Goal: Navigation & Orientation: Understand site structure

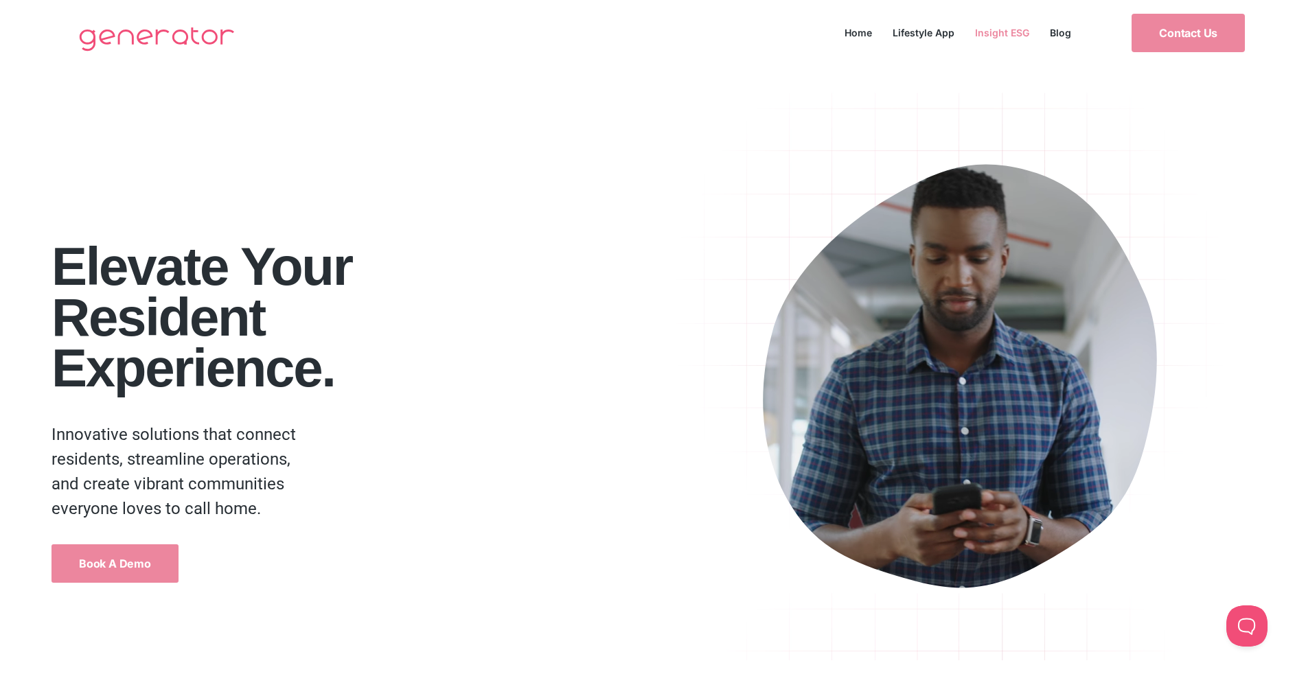
click at [997, 36] on link "Insight ESG" at bounding box center [1002, 32] width 75 height 19
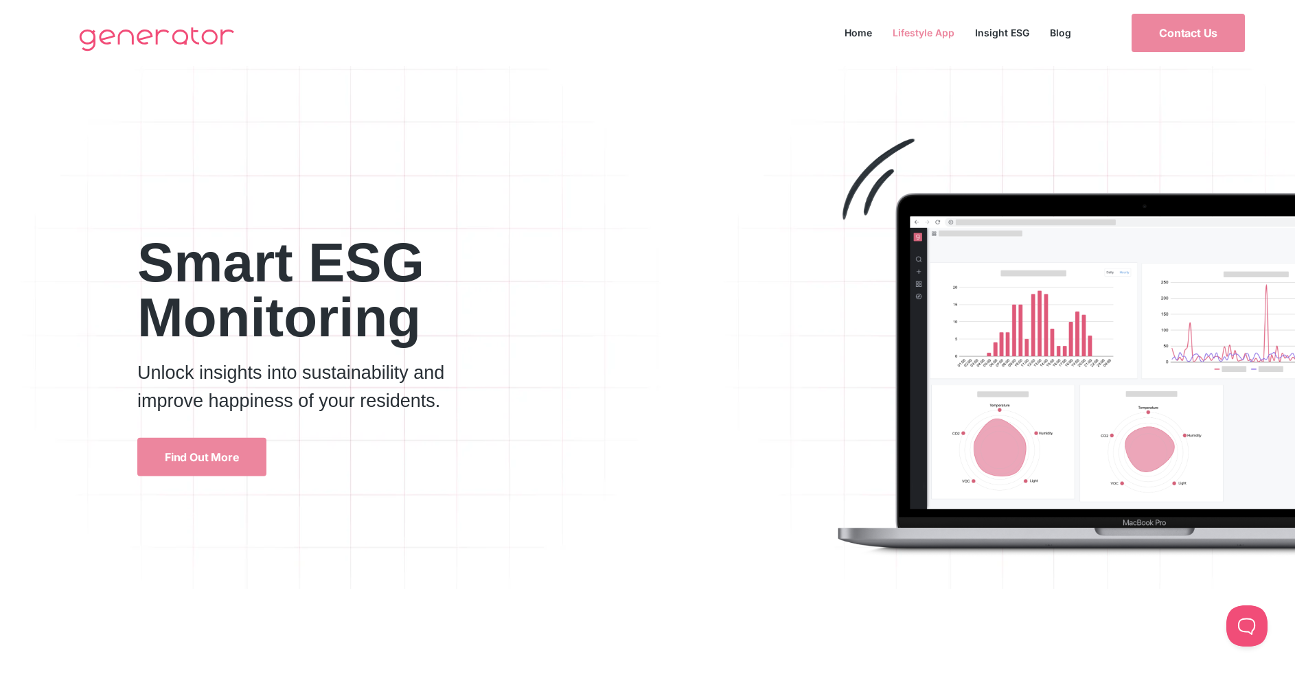
click at [916, 28] on link "Lifestyle App" at bounding box center [924, 32] width 82 height 19
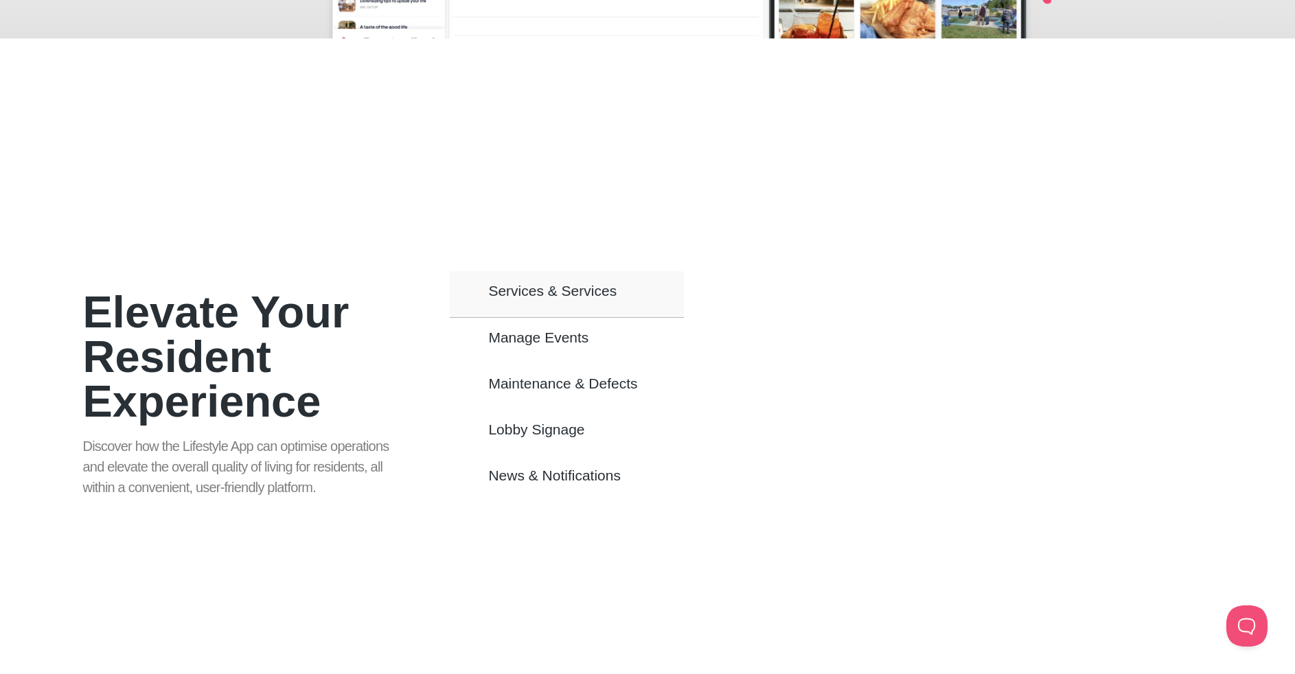
scroll to position [701, 0]
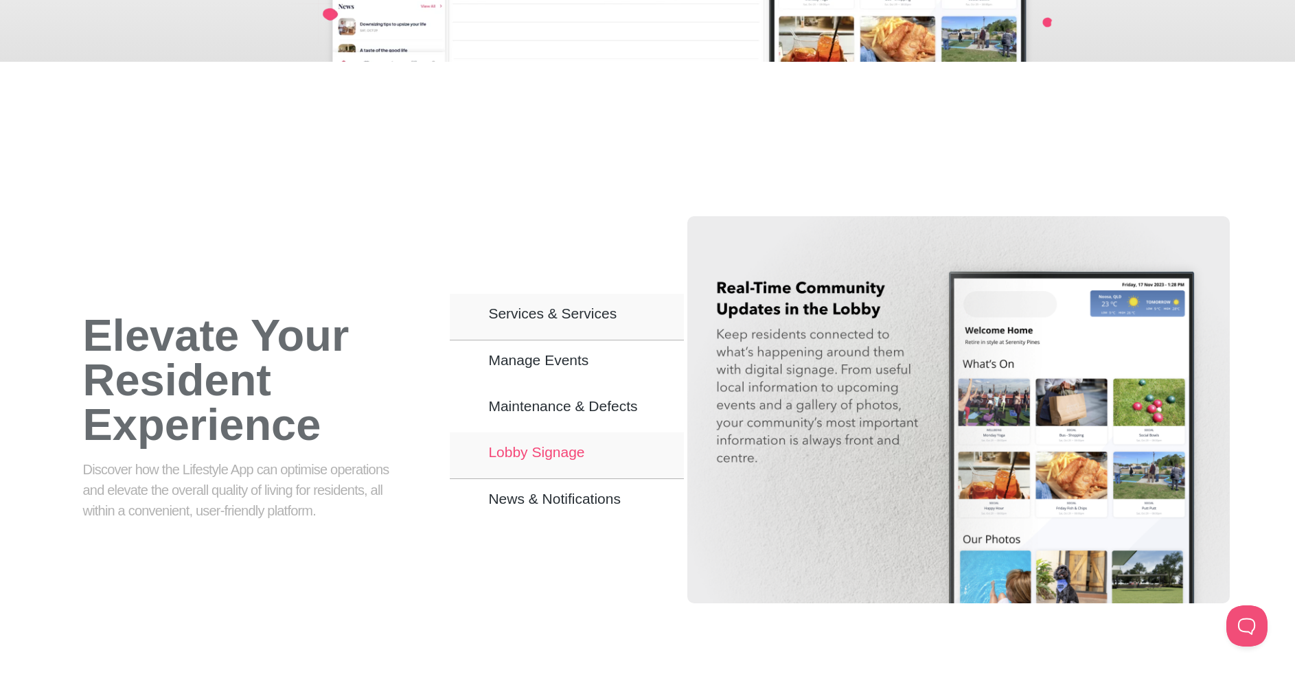
click at [593, 433] on button "Lobby Signage" at bounding box center [567, 456] width 234 height 47
click at [596, 436] on button "Lobby Signage" at bounding box center [567, 456] width 234 height 47
click at [589, 433] on button "Lobby Signage" at bounding box center [567, 456] width 234 height 47
click at [591, 437] on button "Lobby Signage" at bounding box center [567, 456] width 234 height 47
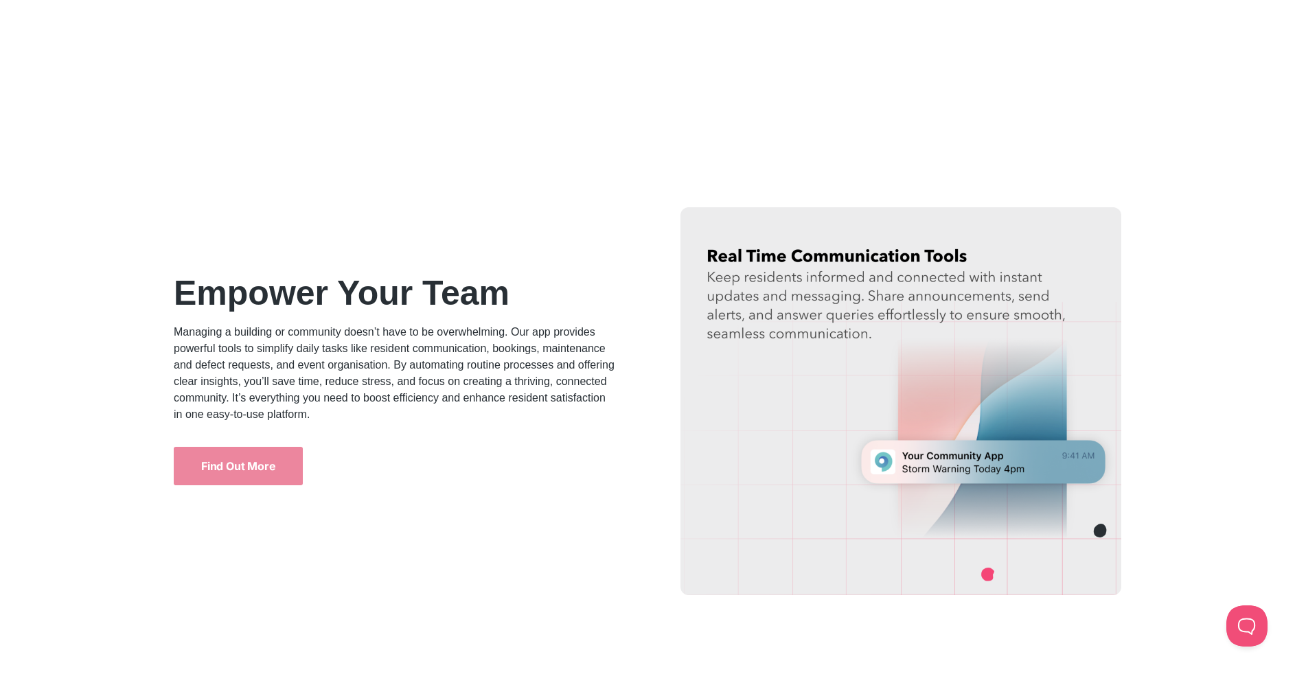
scroll to position [1550, 0]
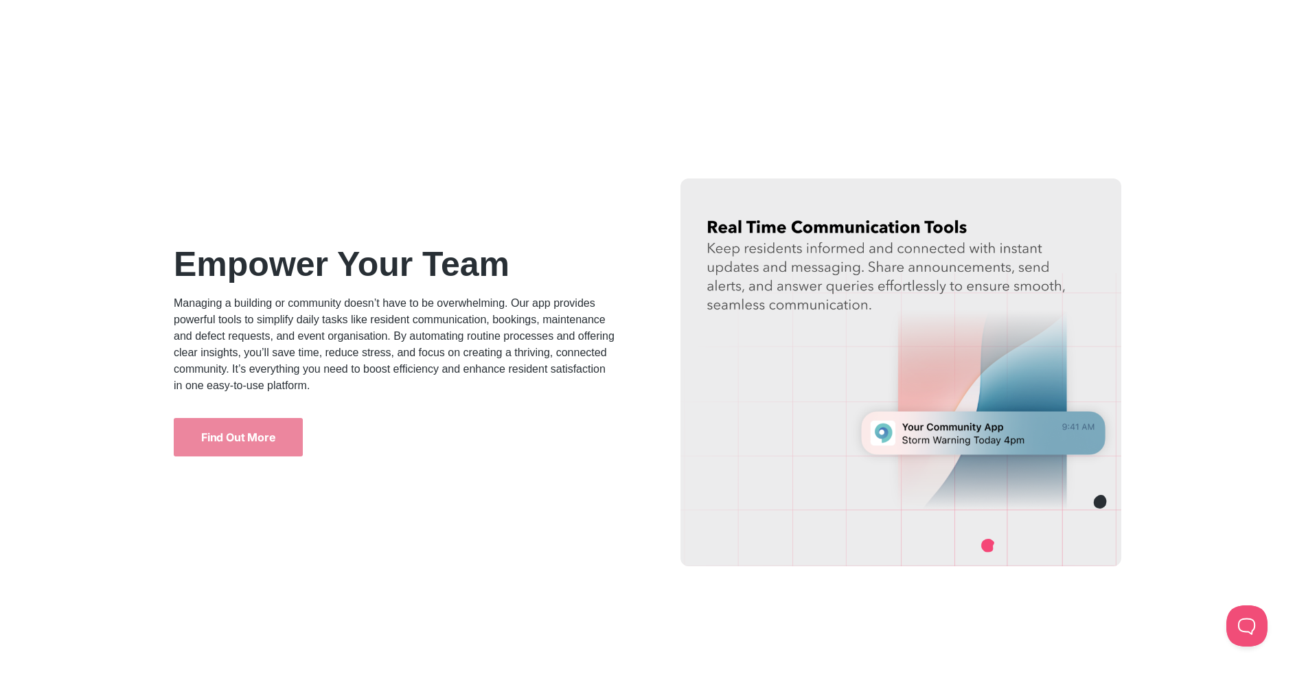
click at [384, 343] on p "Managing a building or community doesn’t have to be overwhelming. Our app provi…" at bounding box center [395, 344] width 442 height 99
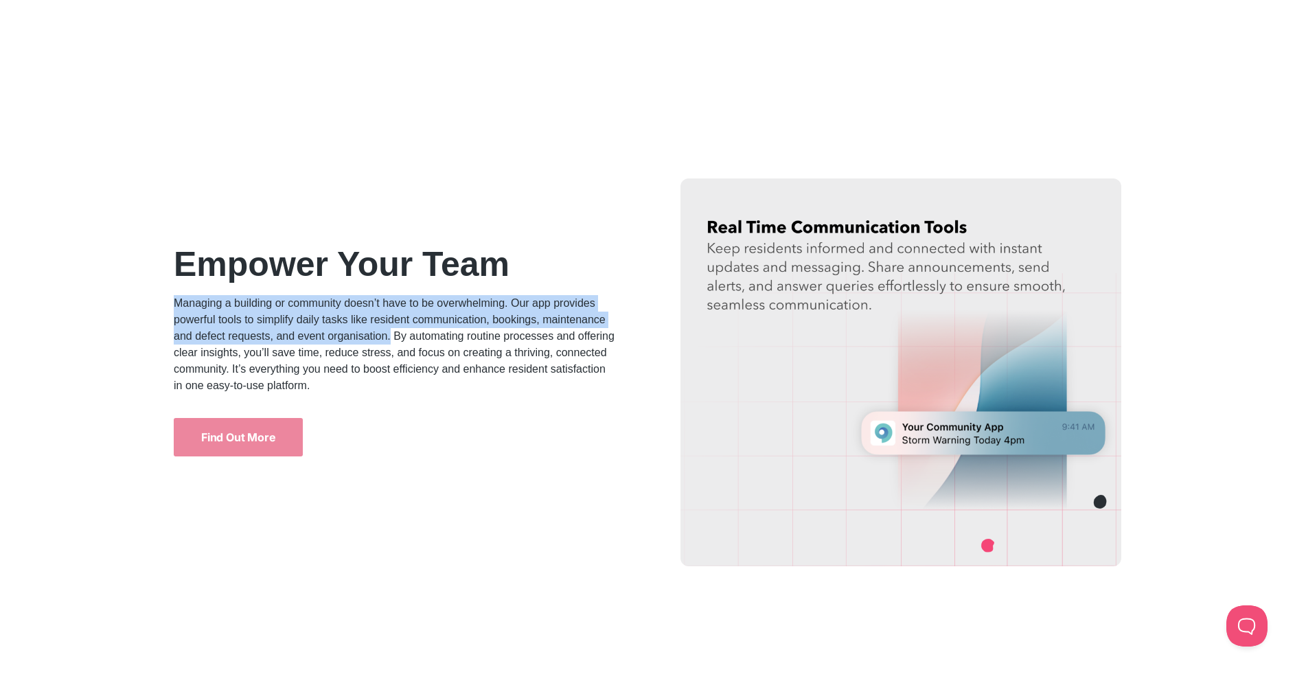
drag, startPoint x: 390, startPoint y: 337, endPoint x: 166, endPoint y: 296, distance: 227.7
copy p "Managing a building or community doesn’t have to be overwhelming. Our app provi…"
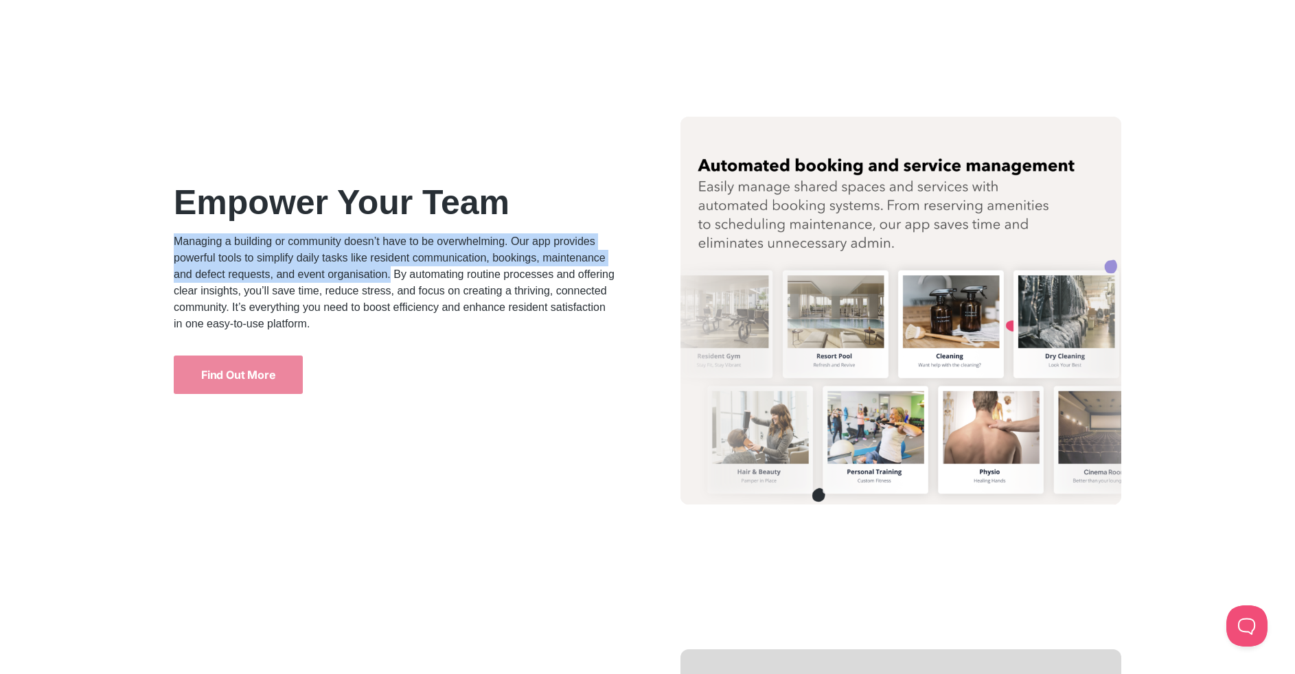
scroll to position [2205, 0]
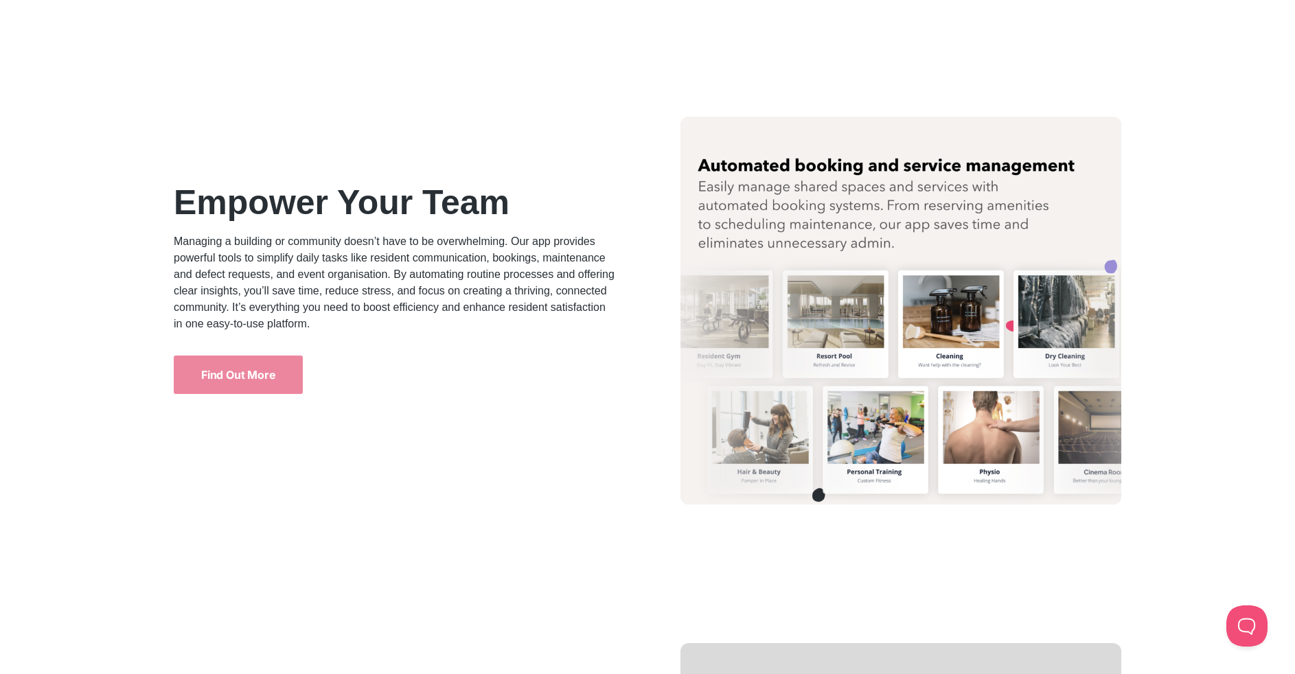
click at [609, 276] on p "Managing a building or community doesn’t have to be overwhelming. Our app provi…" at bounding box center [395, 283] width 442 height 99
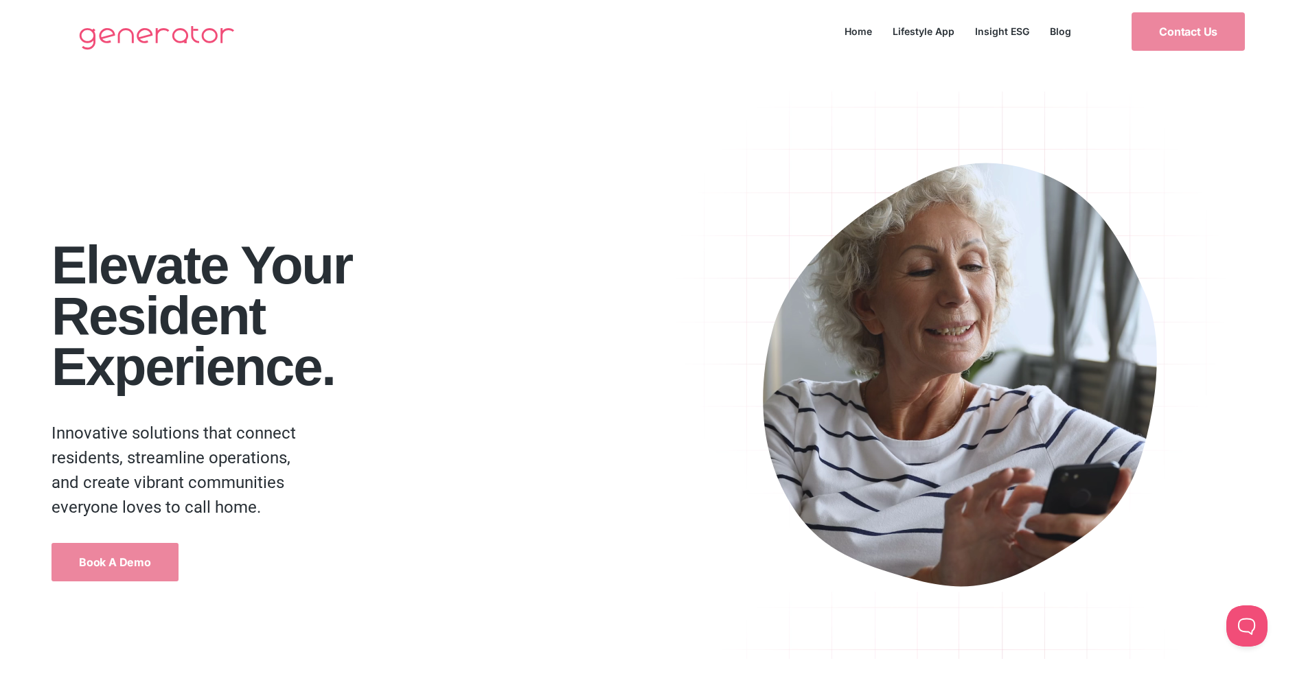
scroll to position [0, 0]
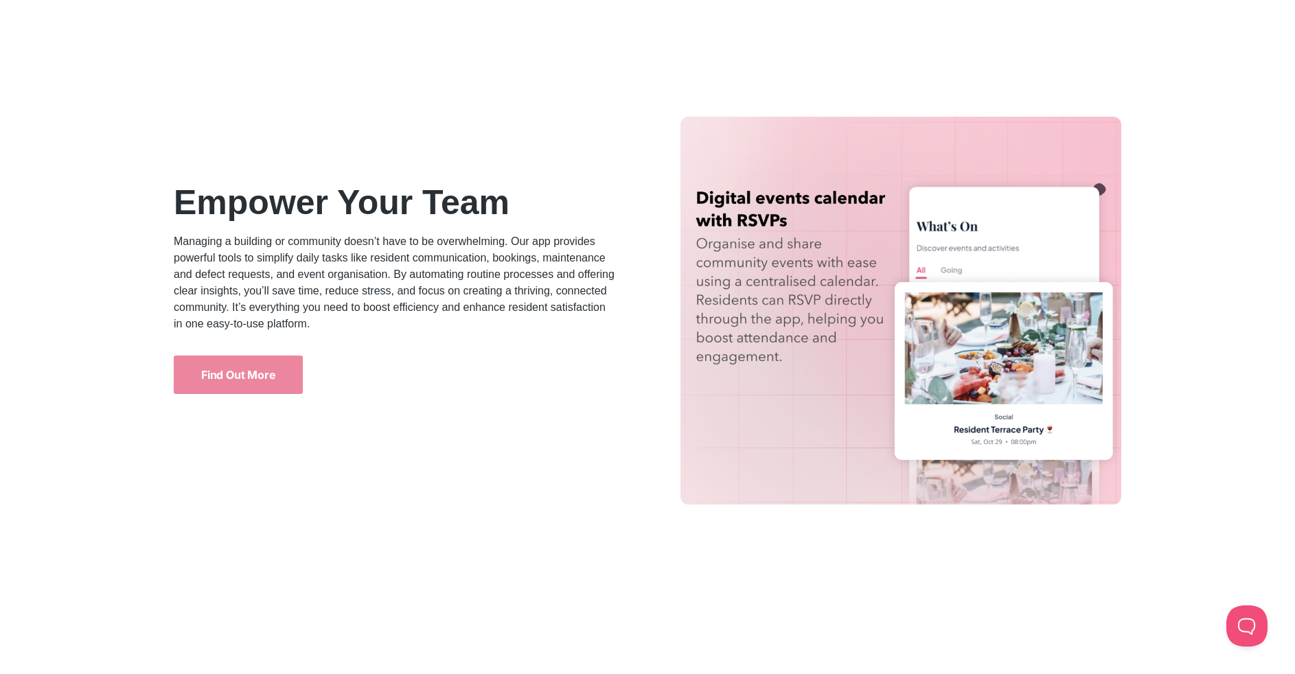
scroll to position [3574, 0]
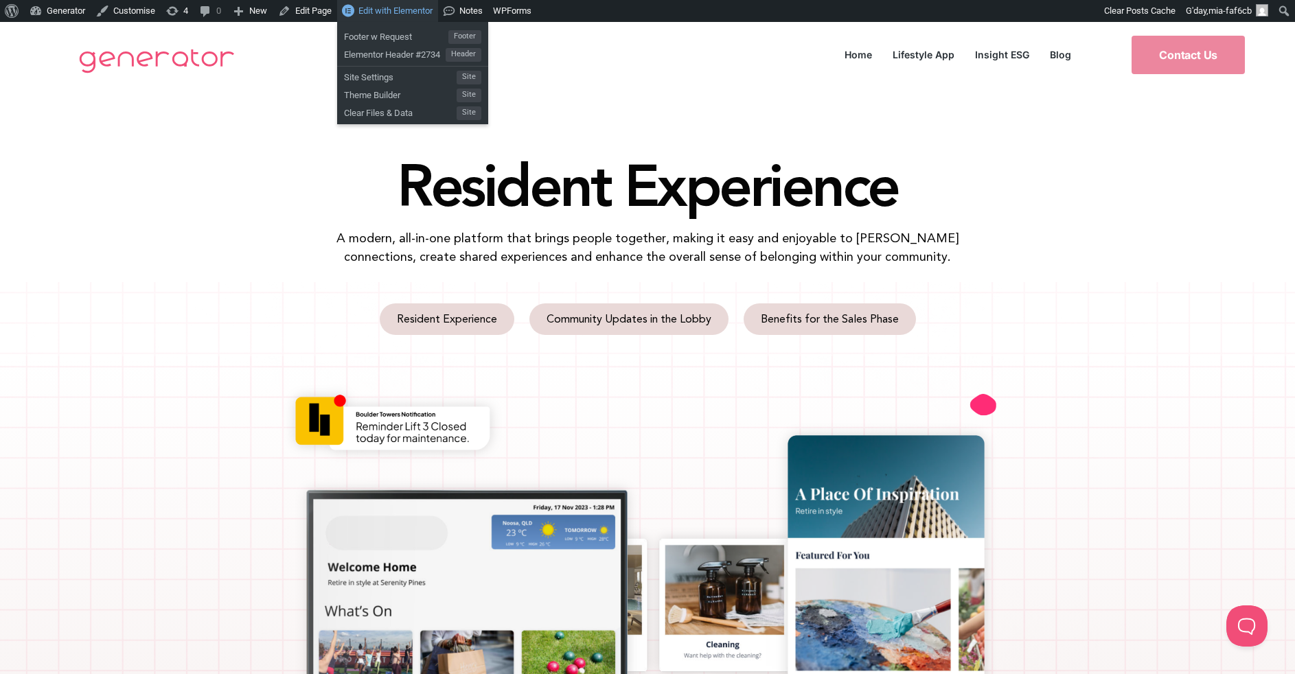
click at [391, 10] on span "Edit with Elementor" at bounding box center [396, 10] width 74 height 10
